Goal: Task Accomplishment & Management: Use online tool/utility

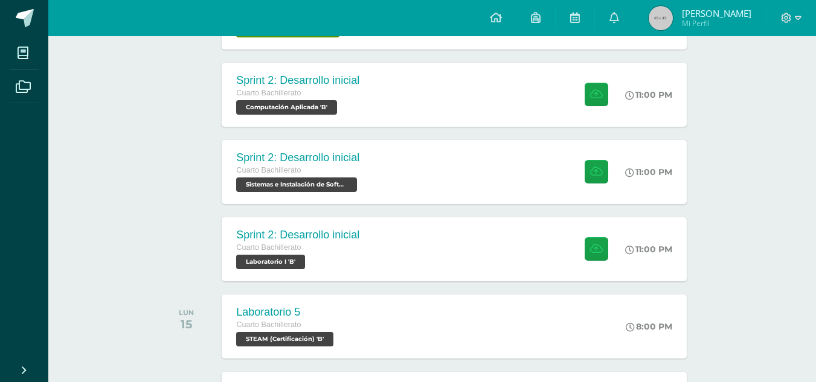
scroll to position [756, 0]
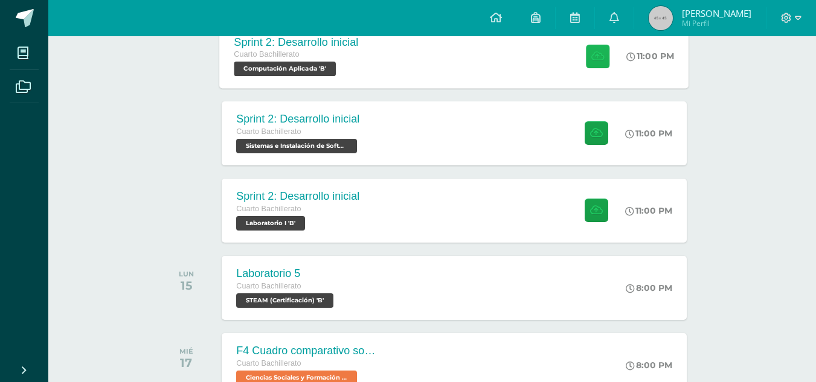
click at [599, 64] on button at bounding box center [598, 56] width 24 height 24
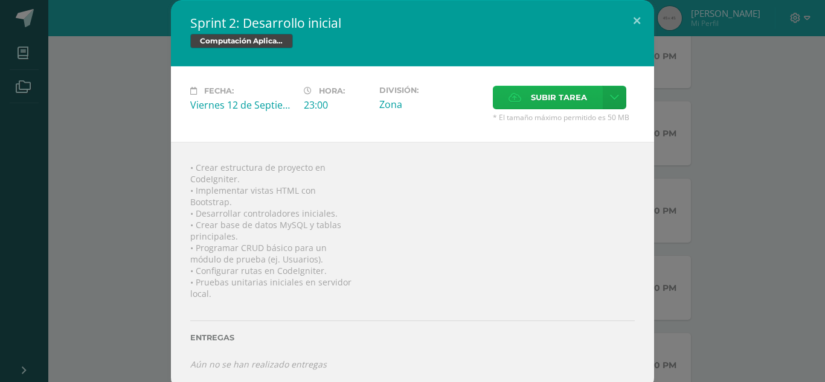
click at [568, 97] on span "Subir tarea" at bounding box center [559, 97] width 56 height 22
click at [0, 0] on input "Subir tarea" at bounding box center [0, 0] width 0 height 0
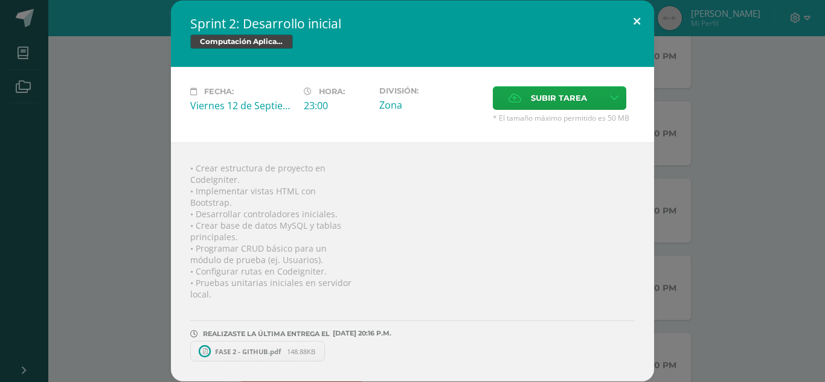
click at [632, 22] on button at bounding box center [637, 21] width 34 height 41
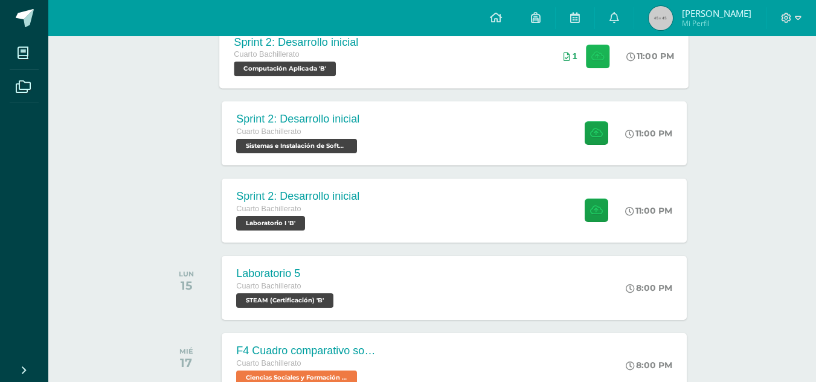
click at [587, 62] on button at bounding box center [598, 56] width 24 height 24
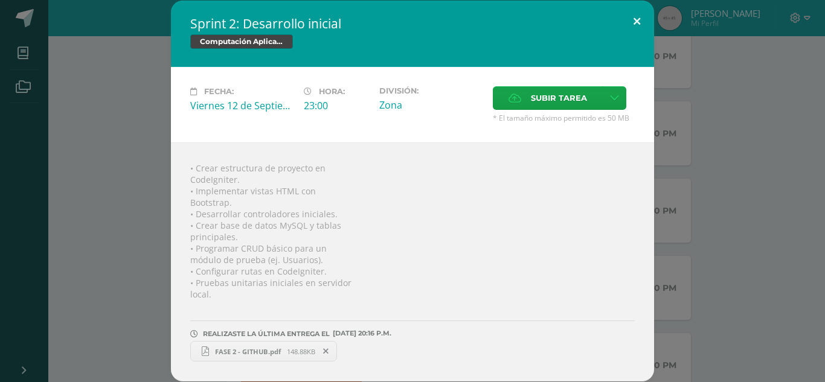
click at [632, 24] on button at bounding box center [637, 21] width 34 height 41
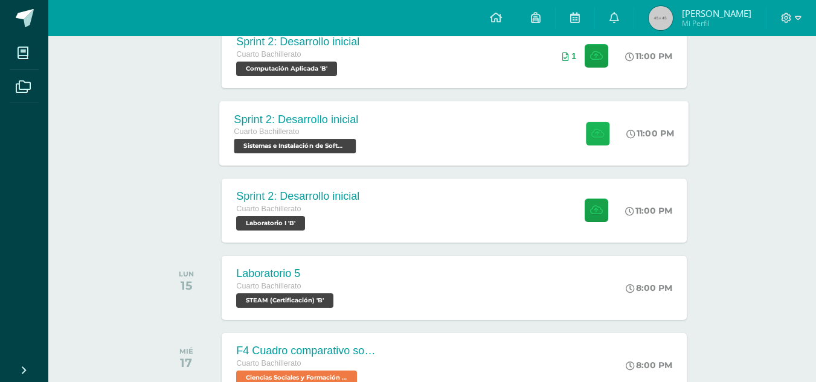
click at [604, 131] on button at bounding box center [598, 133] width 24 height 24
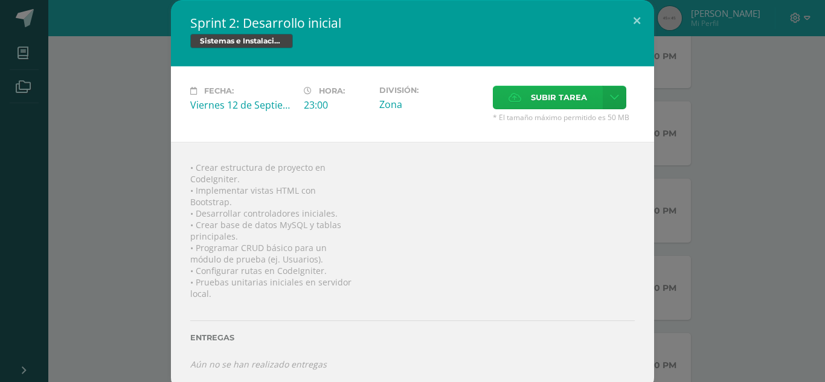
click at [570, 100] on span "Subir tarea" at bounding box center [559, 97] width 56 height 22
click at [0, 0] on input "Subir tarea" at bounding box center [0, 0] width 0 height 0
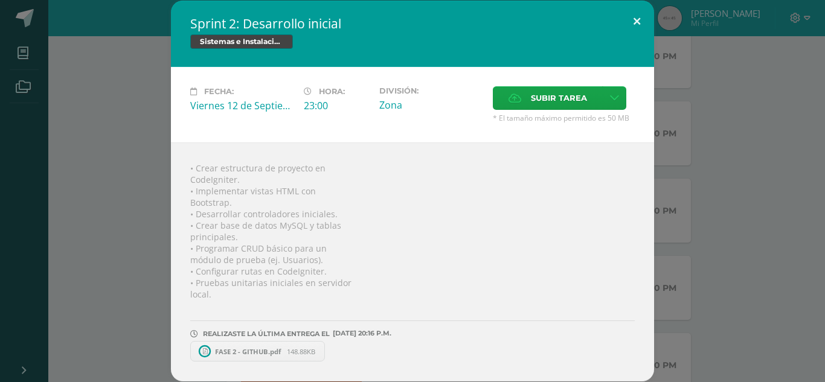
click at [639, 21] on button at bounding box center [637, 21] width 34 height 41
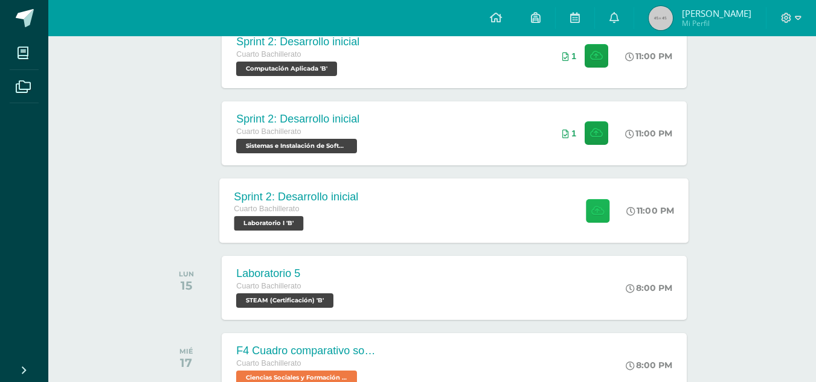
click at [598, 204] on button at bounding box center [598, 211] width 24 height 24
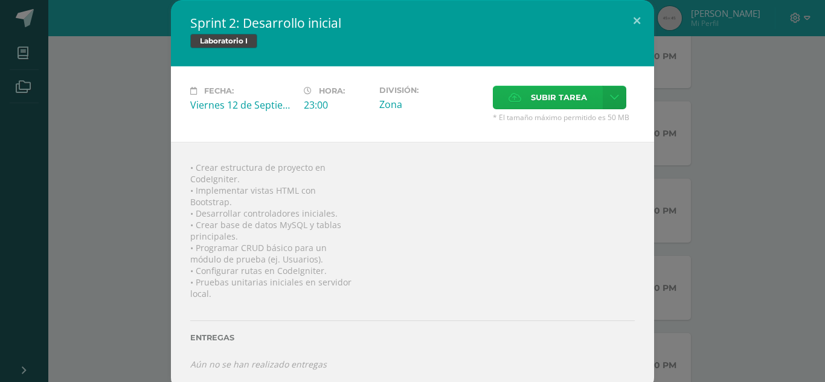
click at [590, 90] on label "Subir tarea" at bounding box center [548, 98] width 110 height 24
click at [0, 0] on input "Subir tarea" at bounding box center [0, 0] width 0 height 0
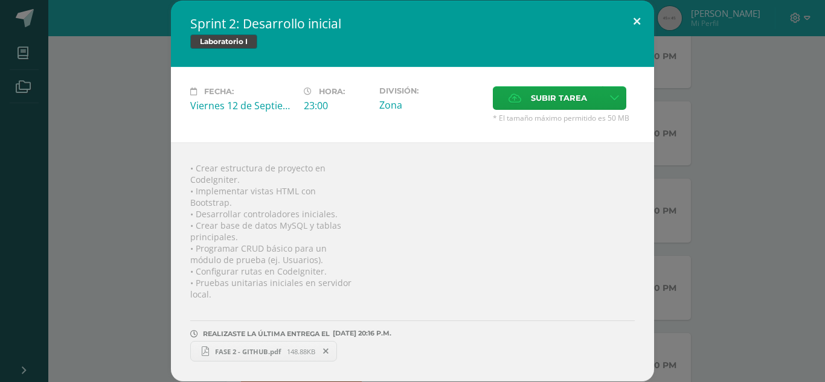
click at [640, 19] on button at bounding box center [637, 21] width 34 height 41
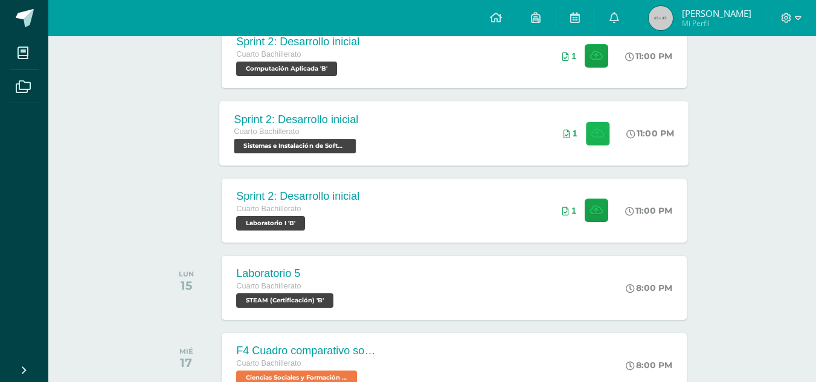
click at [602, 142] on button at bounding box center [598, 133] width 24 height 24
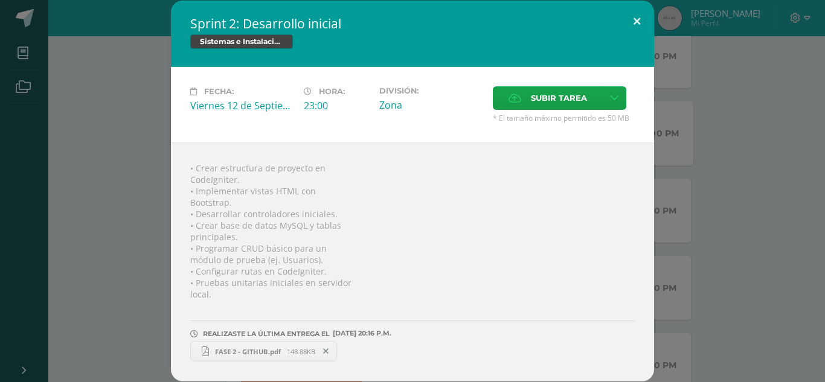
click at [639, 22] on button at bounding box center [637, 21] width 34 height 41
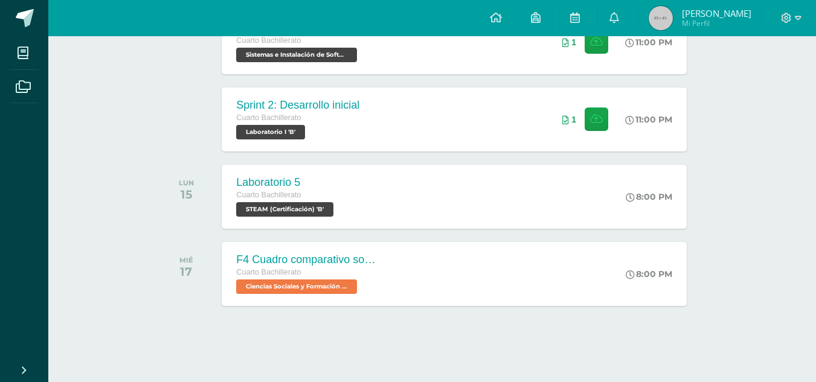
scroll to position [718, 0]
